Goal: Task Accomplishment & Management: Manage account settings

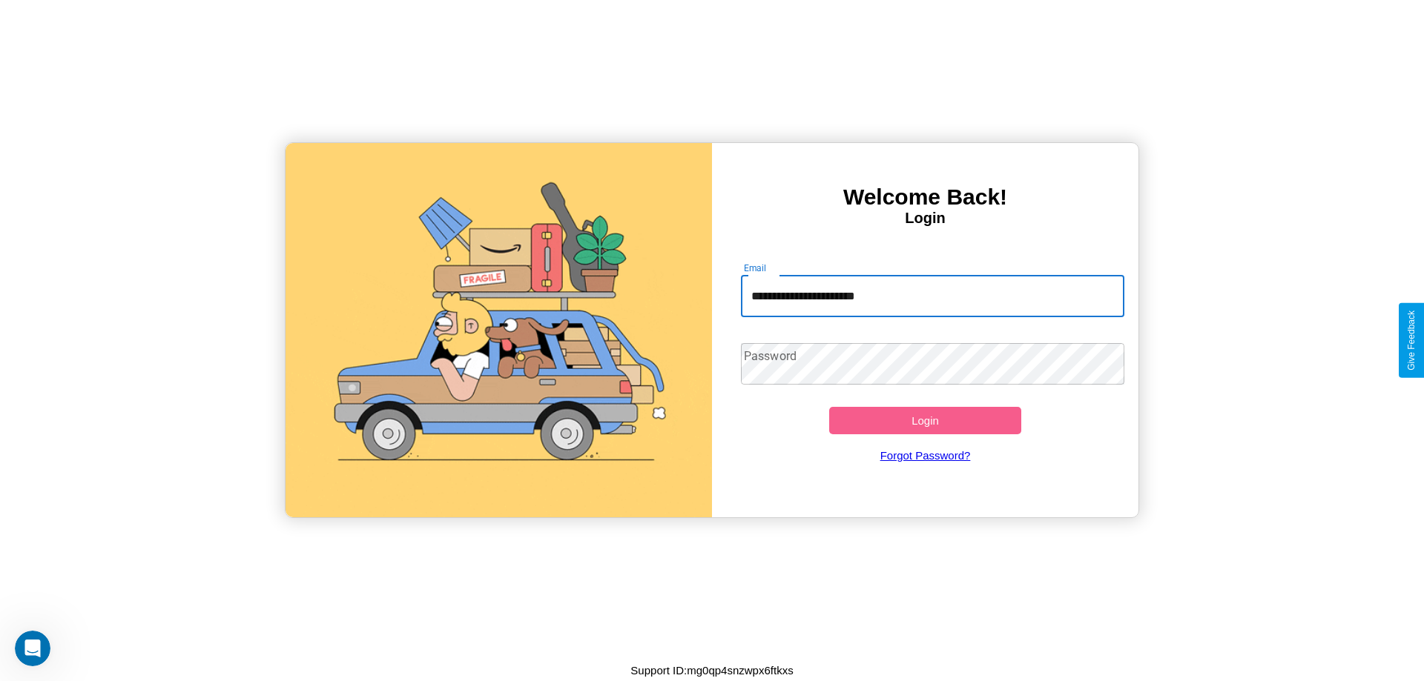
type input "**********"
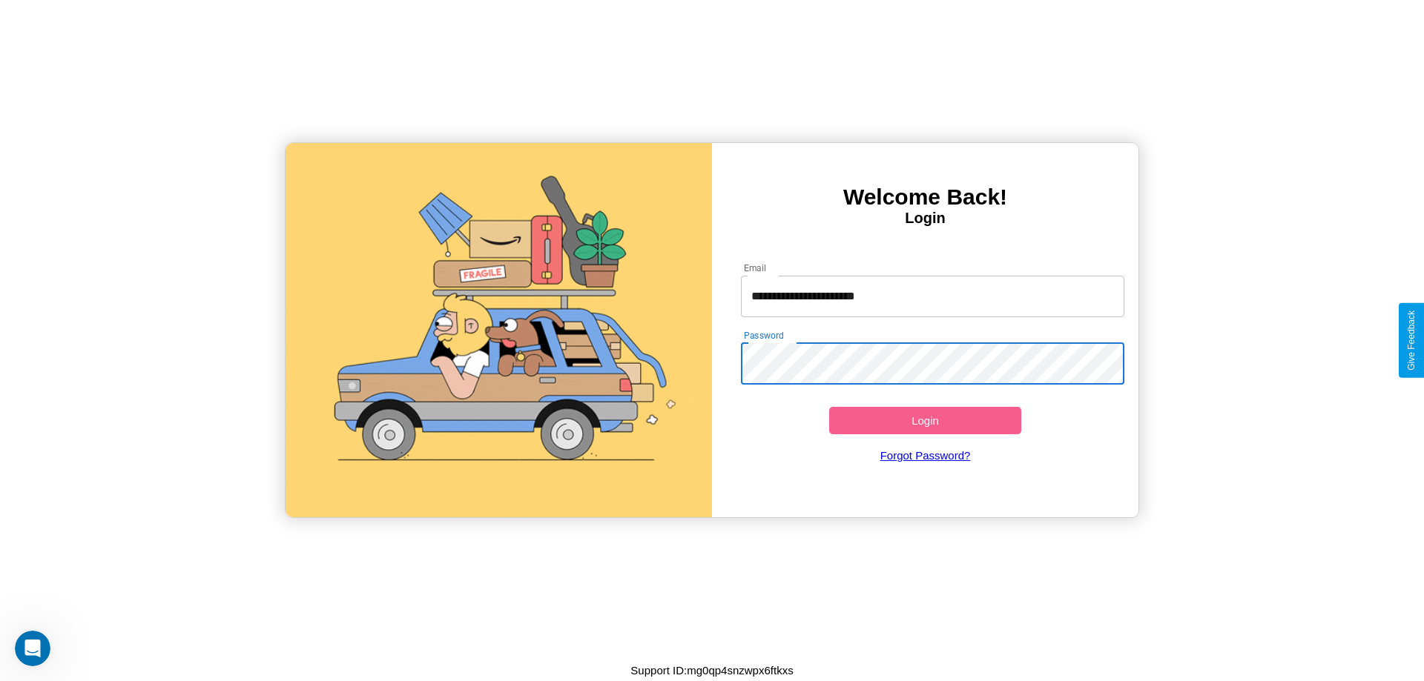
click at [925, 420] on button "Login" at bounding box center [925, 420] width 192 height 27
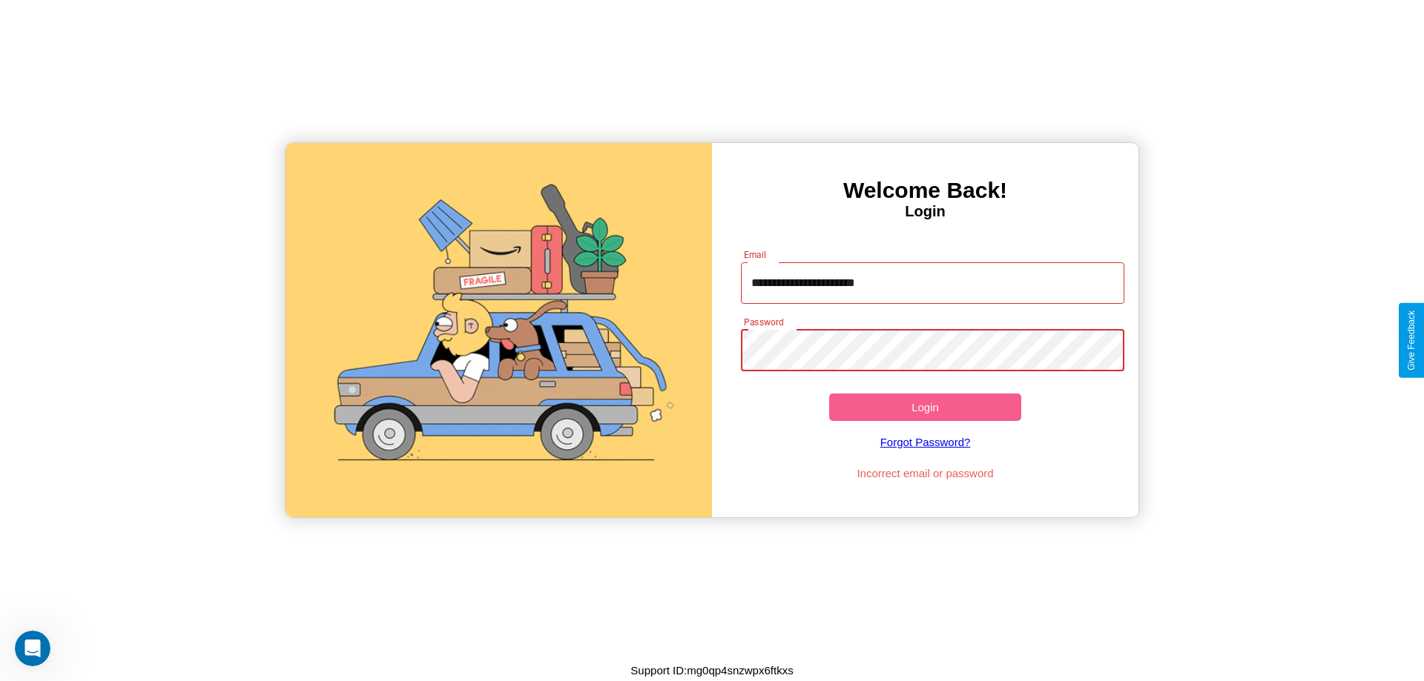
click at [925, 407] on button "Login" at bounding box center [925, 407] width 192 height 27
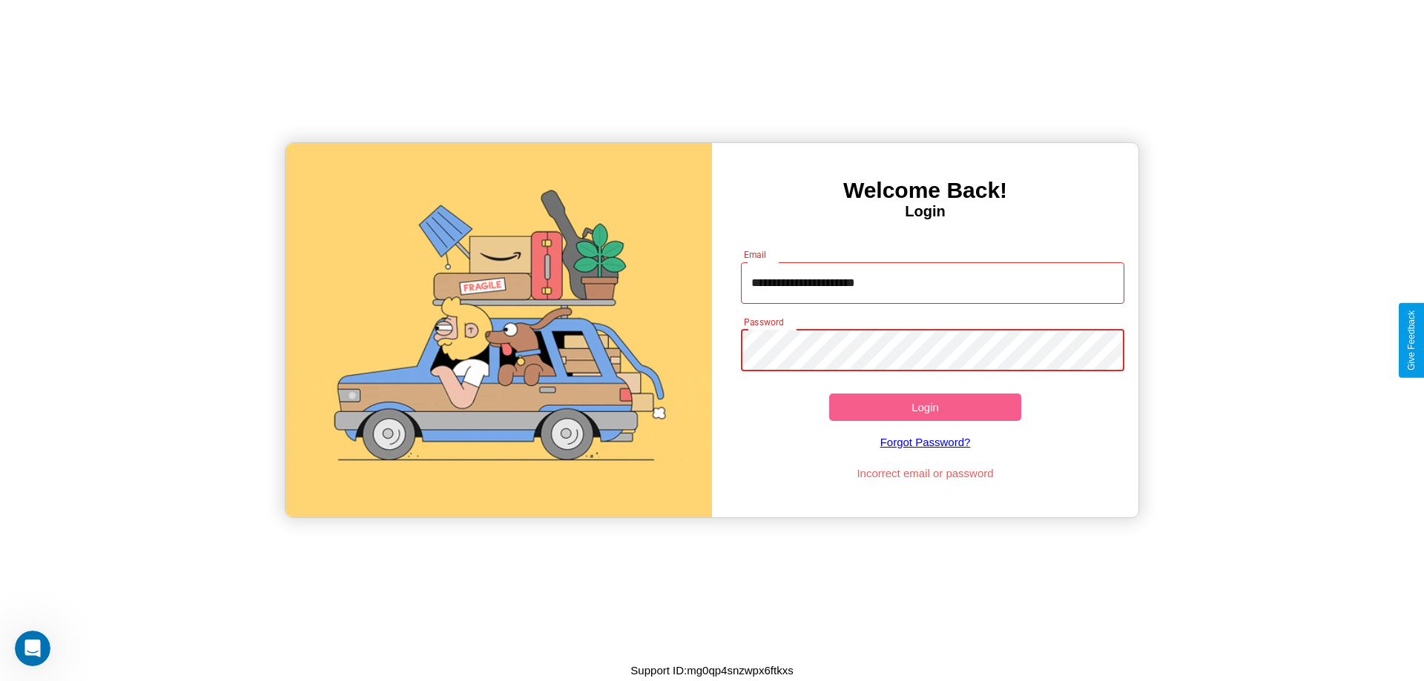
click at [925, 407] on button "Login" at bounding box center [925, 407] width 192 height 27
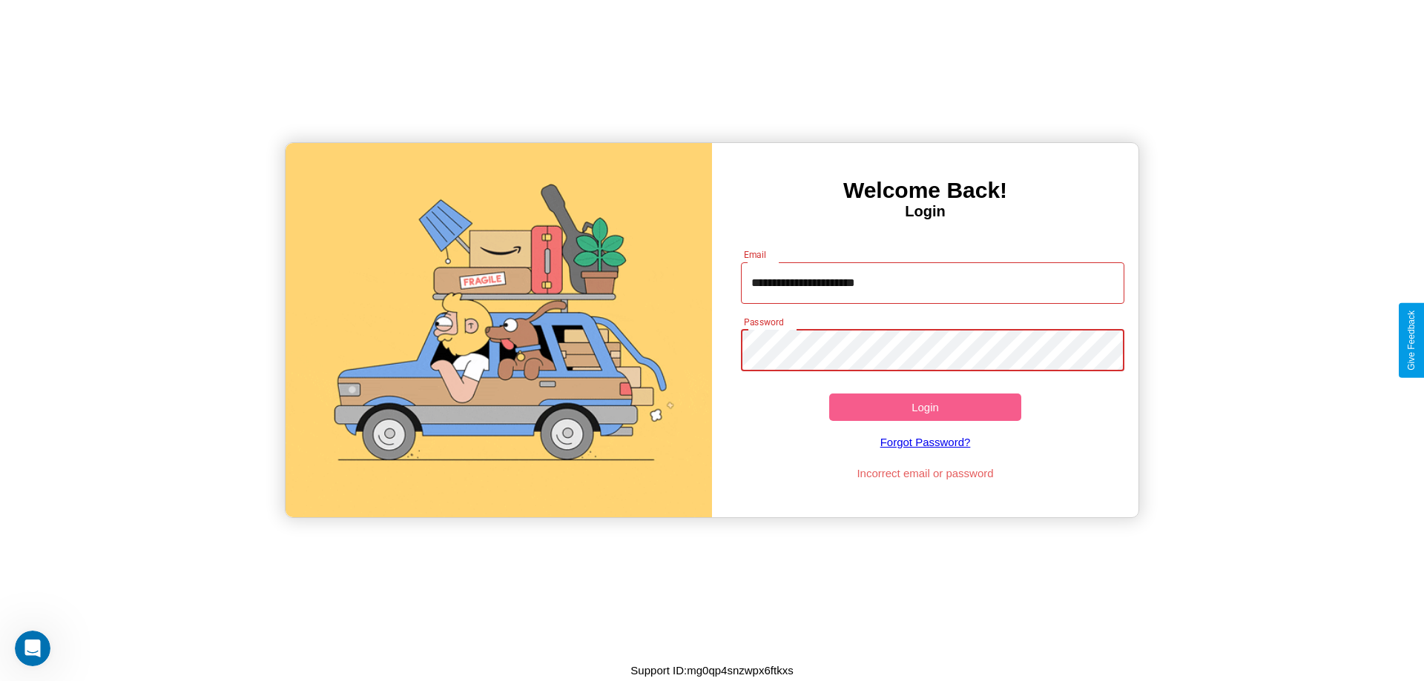
click at [925, 407] on button "Login" at bounding box center [925, 407] width 192 height 27
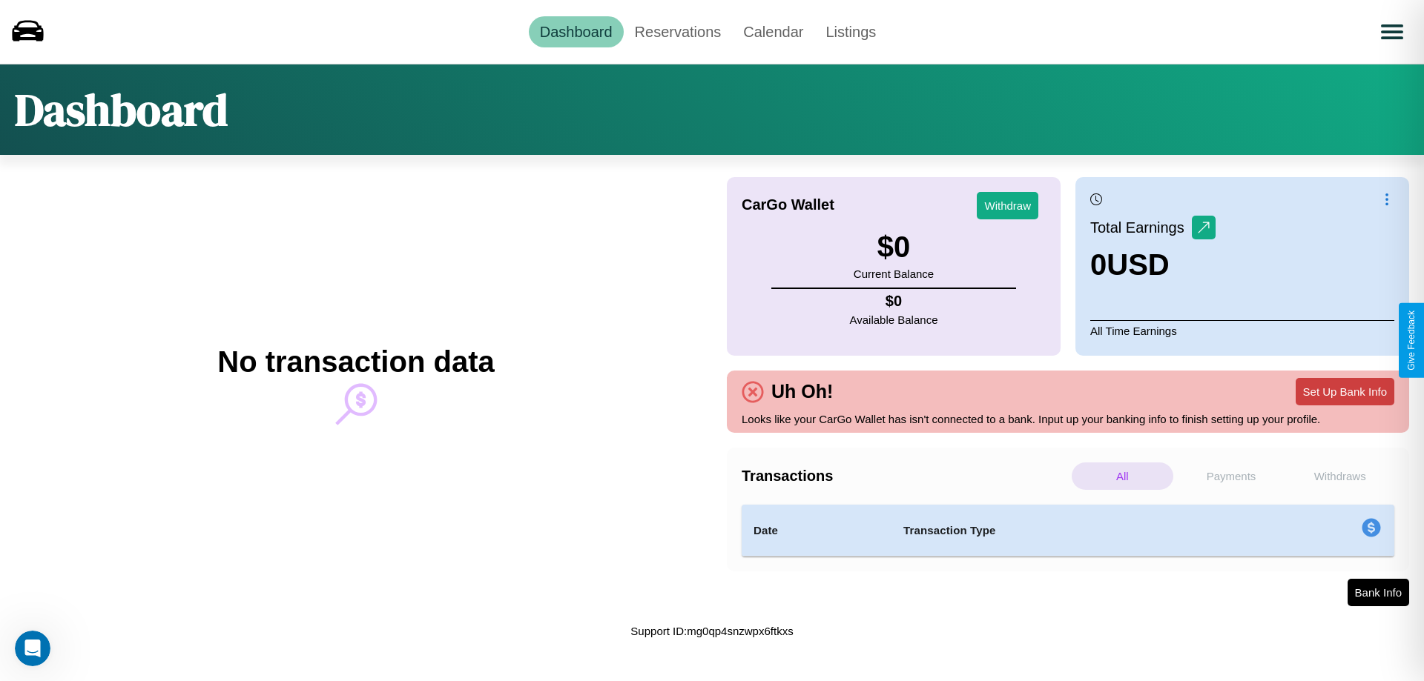
click at [1344, 392] on button "Set Up Bank Info" at bounding box center [1344, 391] width 99 height 27
